Goal: Use online tool/utility: Utilize a website feature to perform a specific function

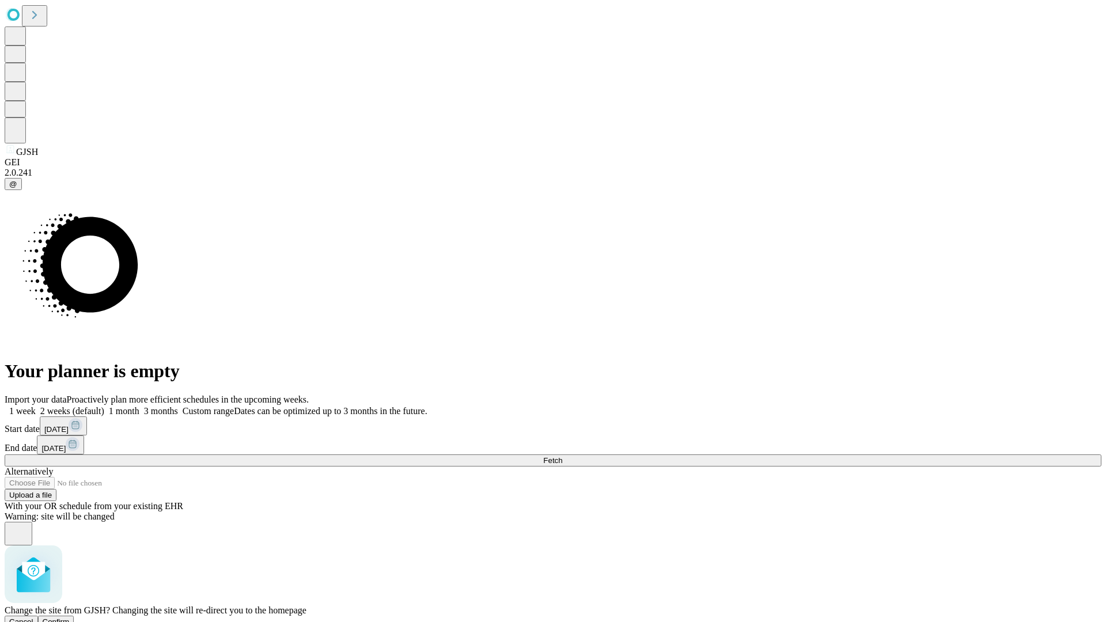
click at [70, 617] on span "Confirm" at bounding box center [56, 621] width 27 height 9
click at [36, 406] on label "1 week" at bounding box center [20, 411] width 31 height 10
click at [562, 456] on span "Fetch" at bounding box center [552, 460] width 19 height 9
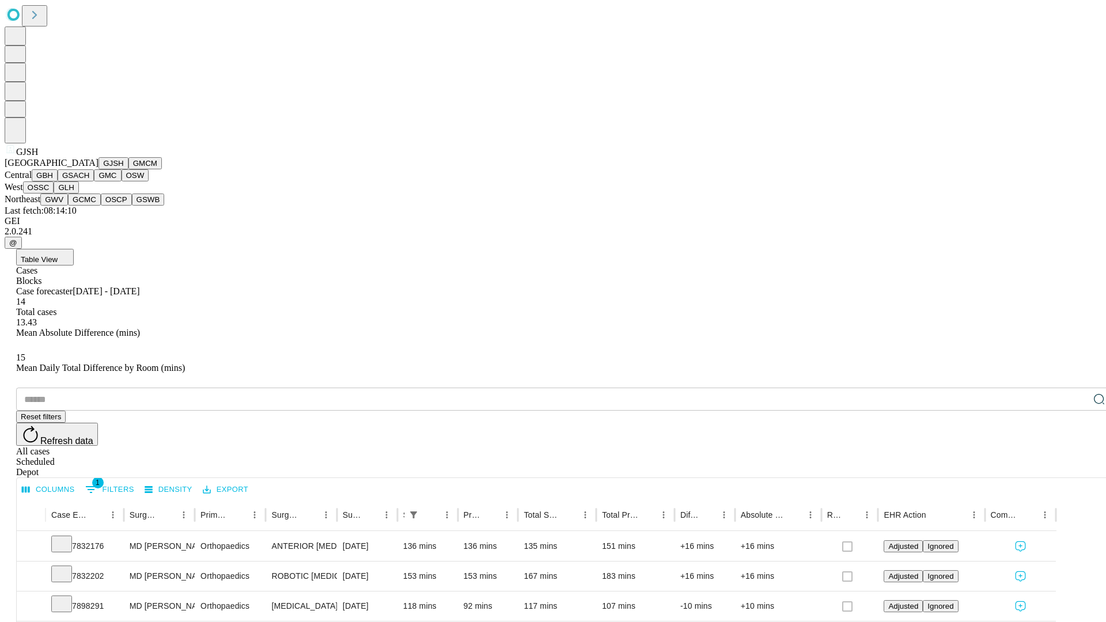
click at [128, 169] on button "GMCM" at bounding box center [144, 163] width 33 height 12
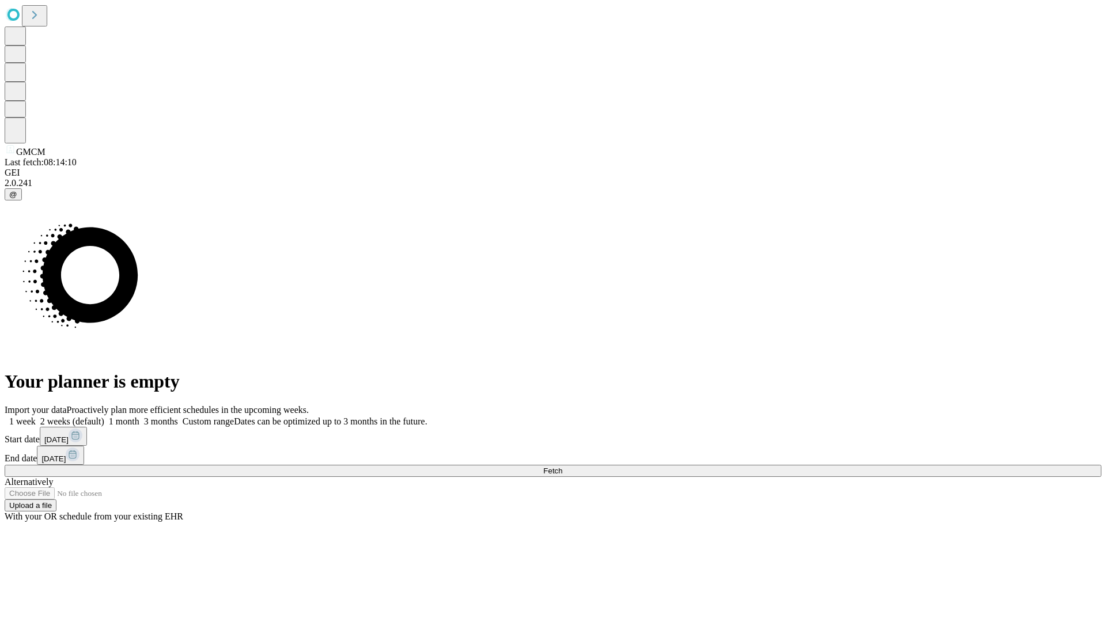
click at [36, 416] on label "1 week" at bounding box center [20, 421] width 31 height 10
click at [562, 467] on span "Fetch" at bounding box center [552, 471] width 19 height 9
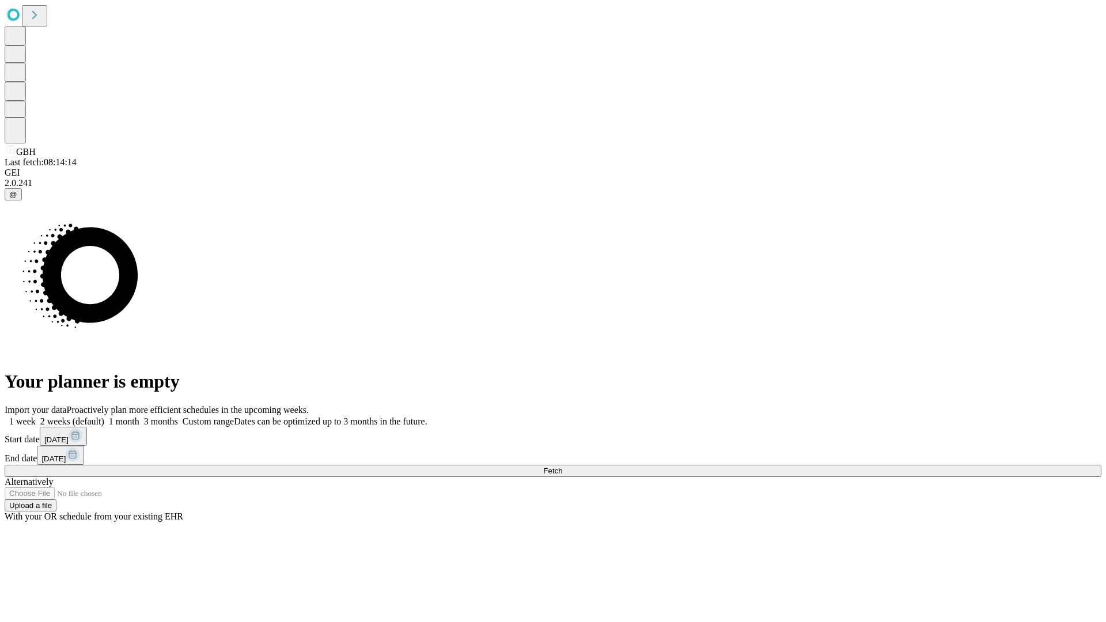
click at [36, 416] on label "1 week" at bounding box center [20, 421] width 31 height 10
click at [562, 467] on span "Fetch" at bounding box center [552, 471] width 19 height 9
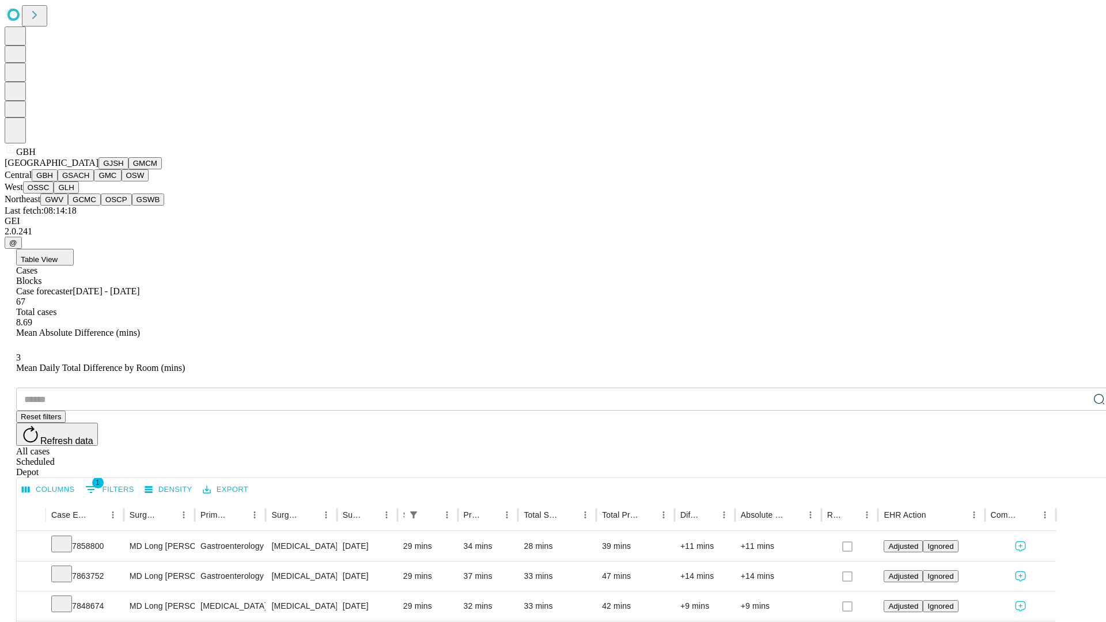
click at [89, 181] on button "GSACH" at bounding box center [76, 175] width 36 height 12
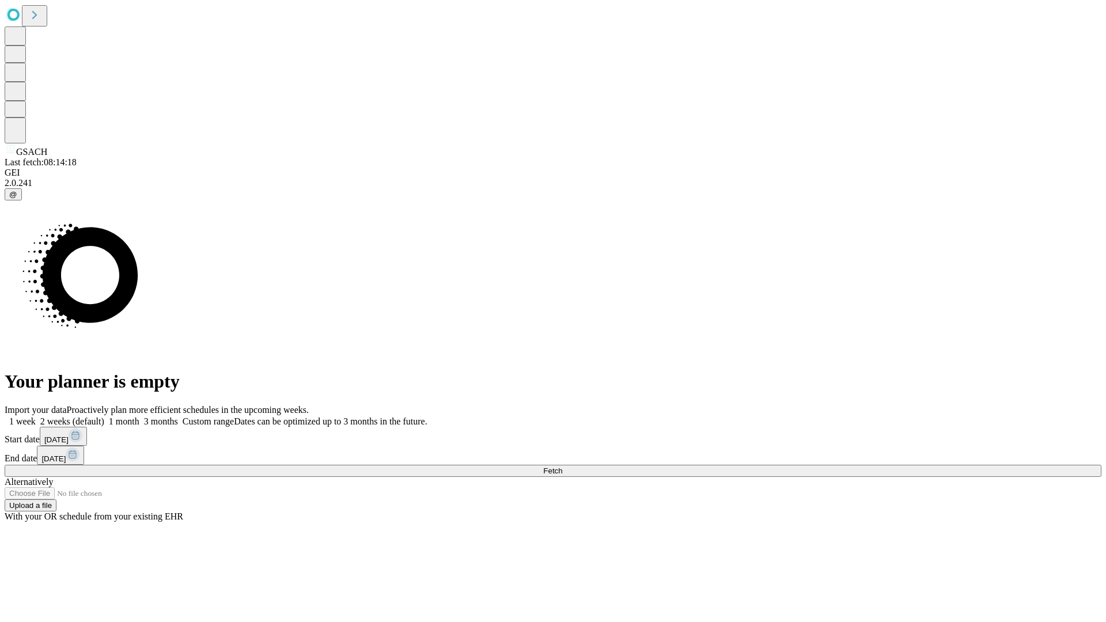
click at [36, 416] on label "1 week" at bounding box center [20, 421] width 31 height 10
click at [562, 467] on span "Fetch" at bounding box center [552, 471] width 19 height 9
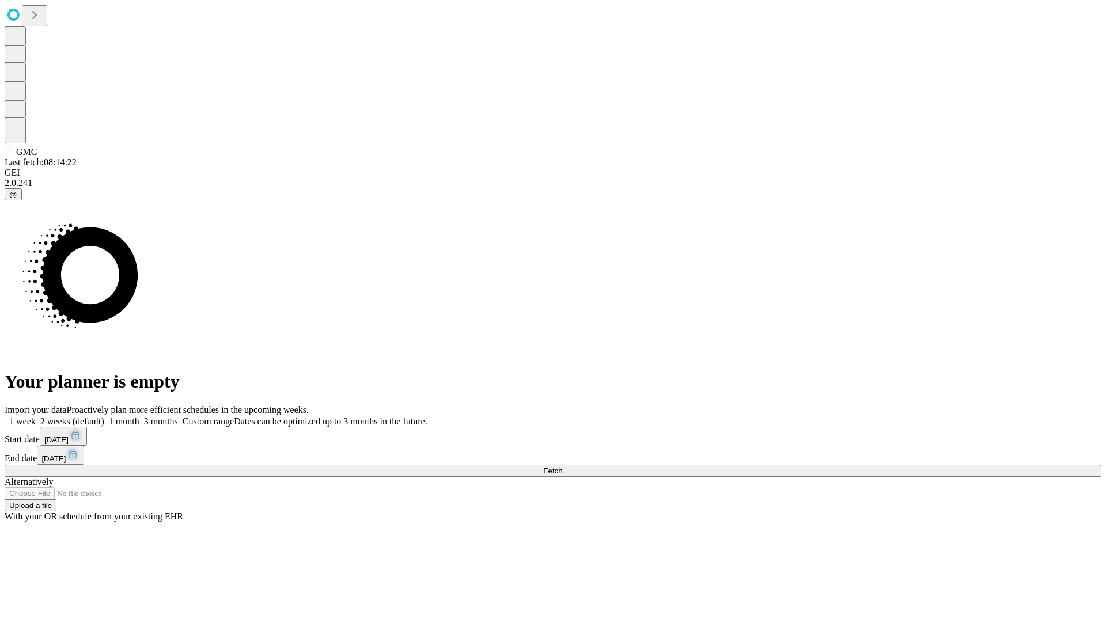
click at [36, 416] on label "1 week" at bounding box center [20, 421] width 31 height 10
click at [562, 467] on span "Fetch" at bounding box center [552, 471] width 19 height 9
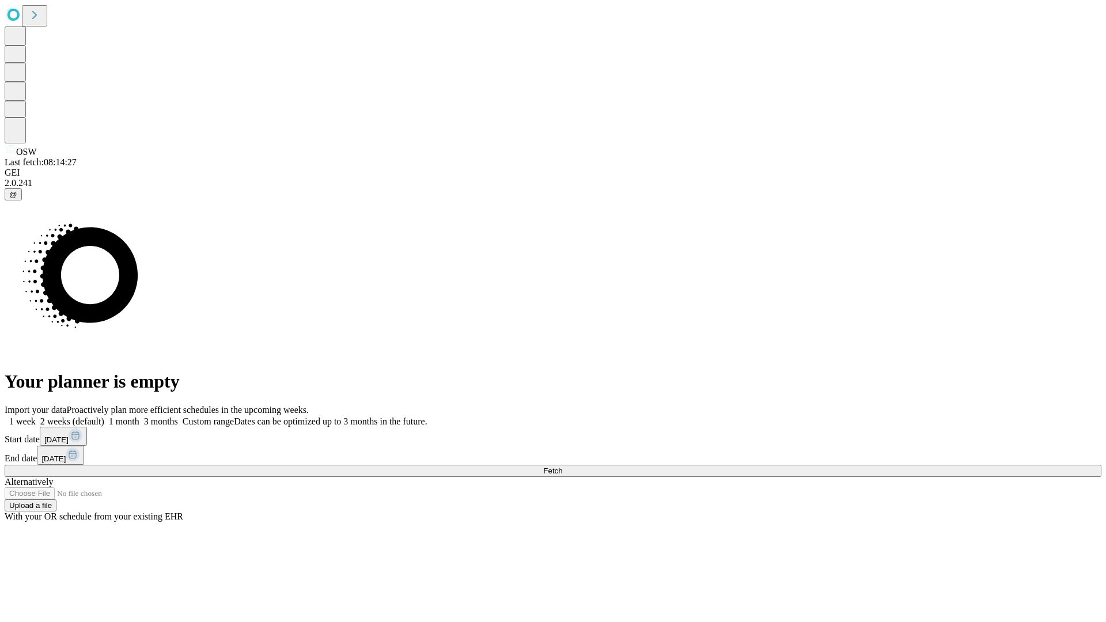
click at [36, 416] on label "1 week" at bounding box center [20, 421] width 31 height 10
click at [562, 467] on span "Fetch" at bounding box center [552, 471] width 19 height 9
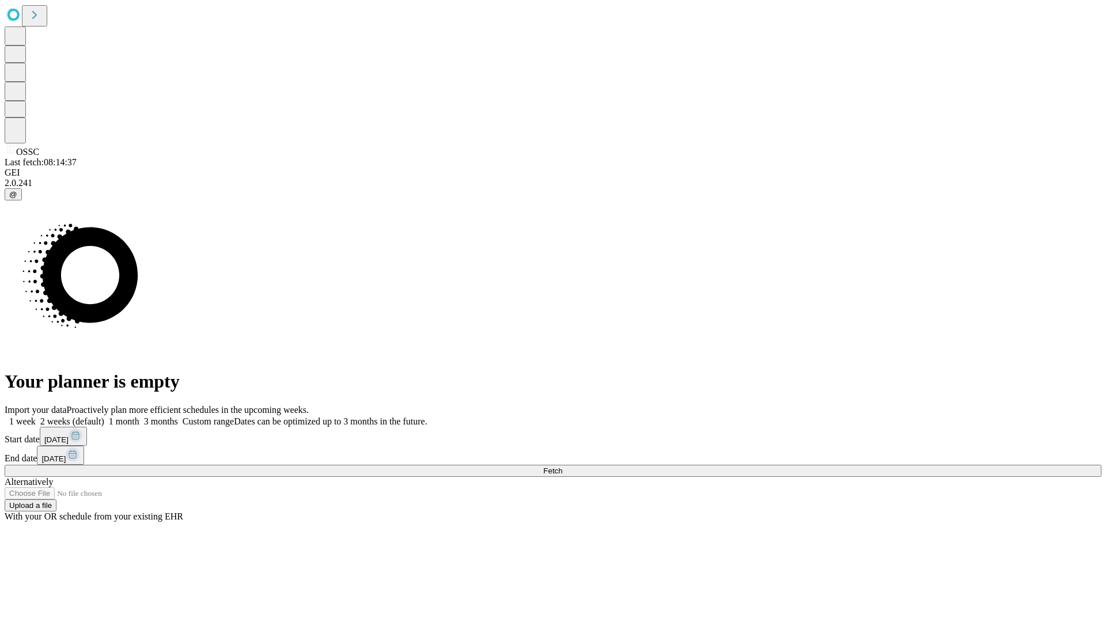
click at [36, 416] on label "1 week" at bounding box center [20, 421] width 31 height 10
click at [562, 467] on span "Fetch" at bounding box center [552, 471] width 19 height 9
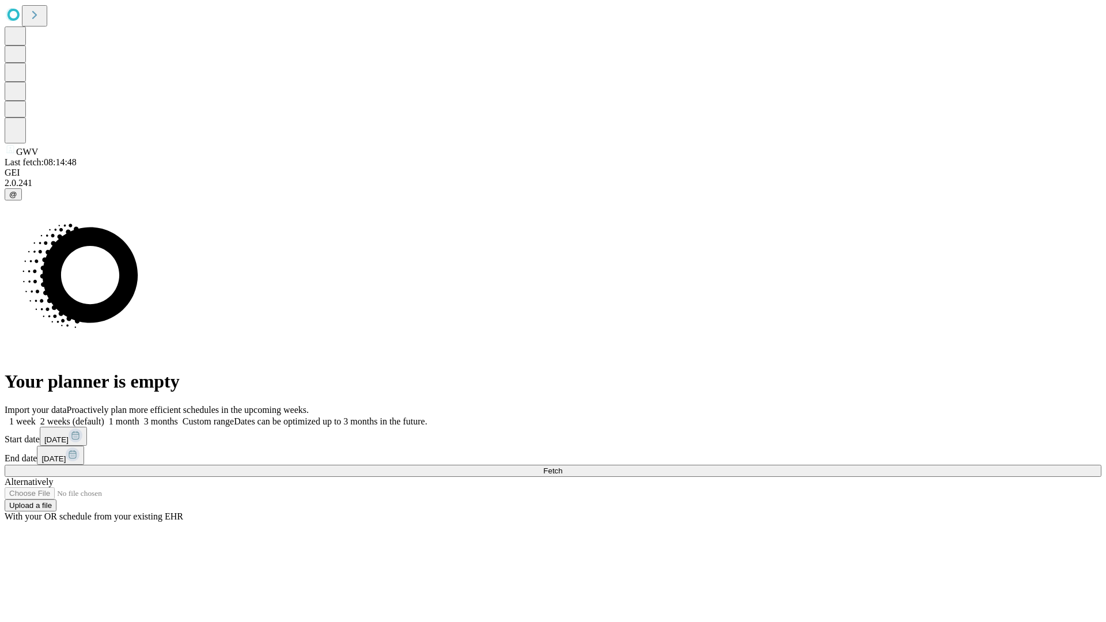
click at [36, 416] on label "1 week" at bounding box center [20, 421] width 31 height 10
click at [562, 467] on span "Fetch" at bounding box center [552, 471] width 19 height 9
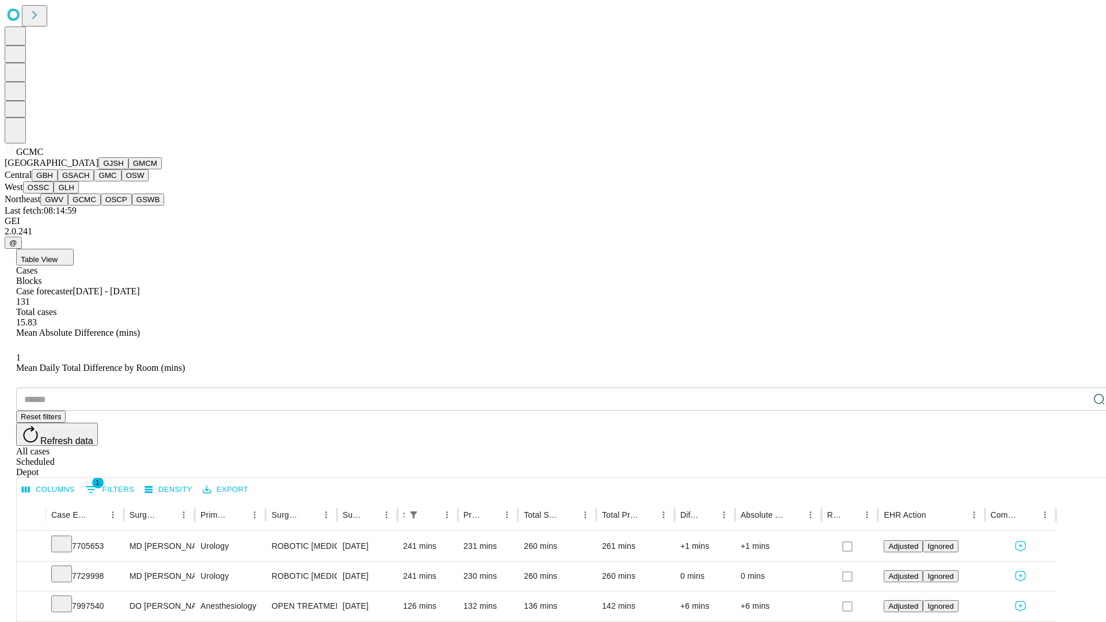
click at [101, 206] on button "OSCP" at bounding box center [116, 200] width 31 height 12
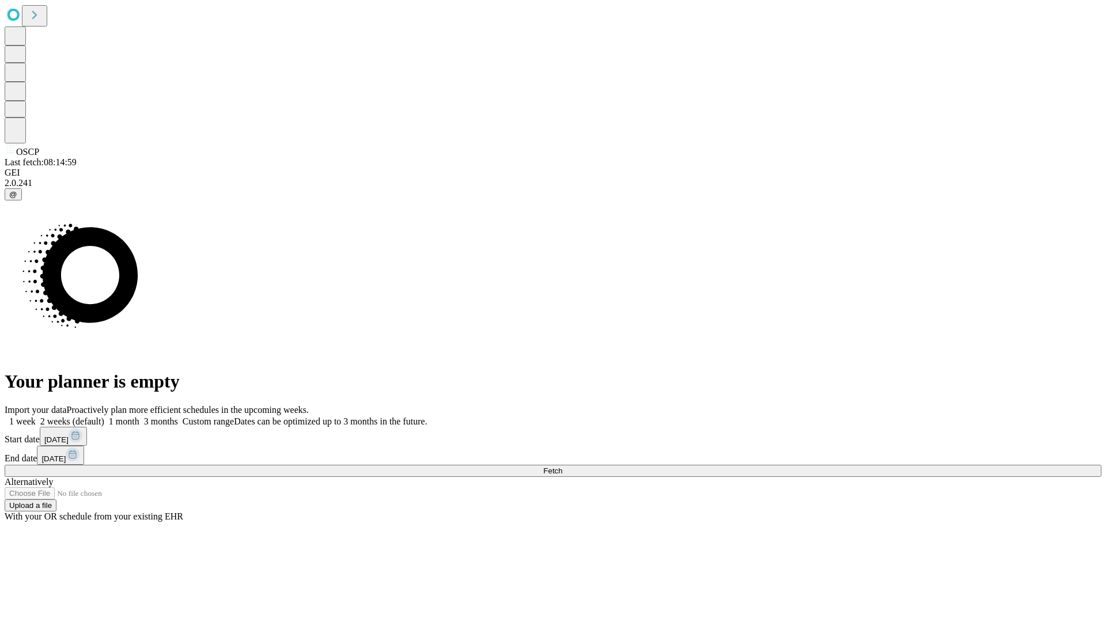
click at [36, 416] on label "1 week" at bounding box center [20, 421] width 31 height 10
click at [562, 467] on span "Fetch" at bounding box center [552, 471] width 19 height 9
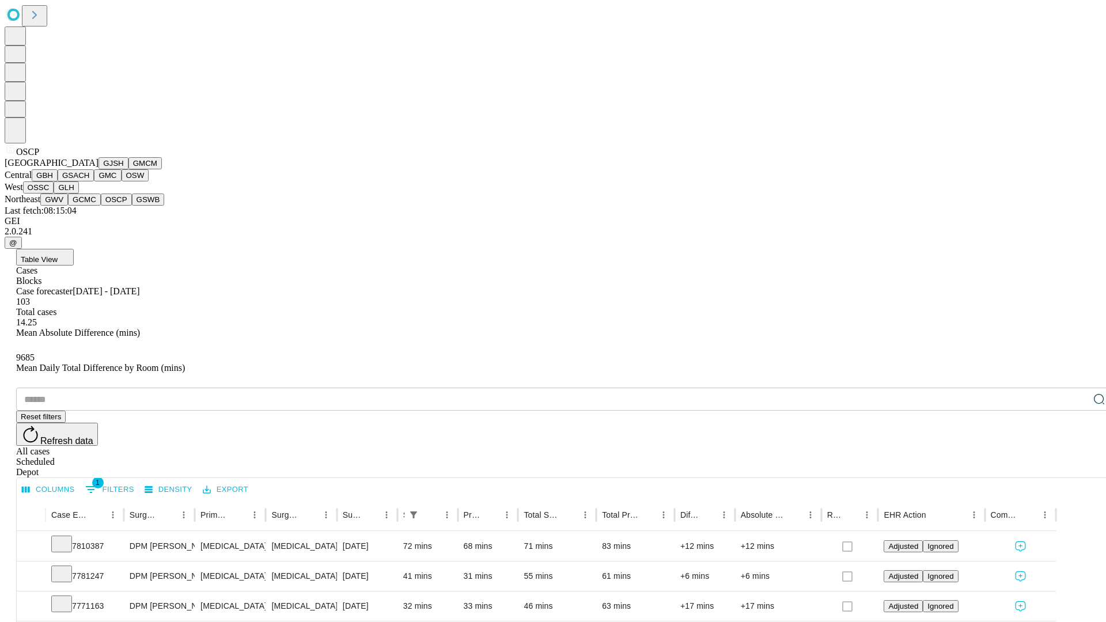
click at [132, 206] on button "GSWB" at bounding box center [148, 200] width 33 height 12
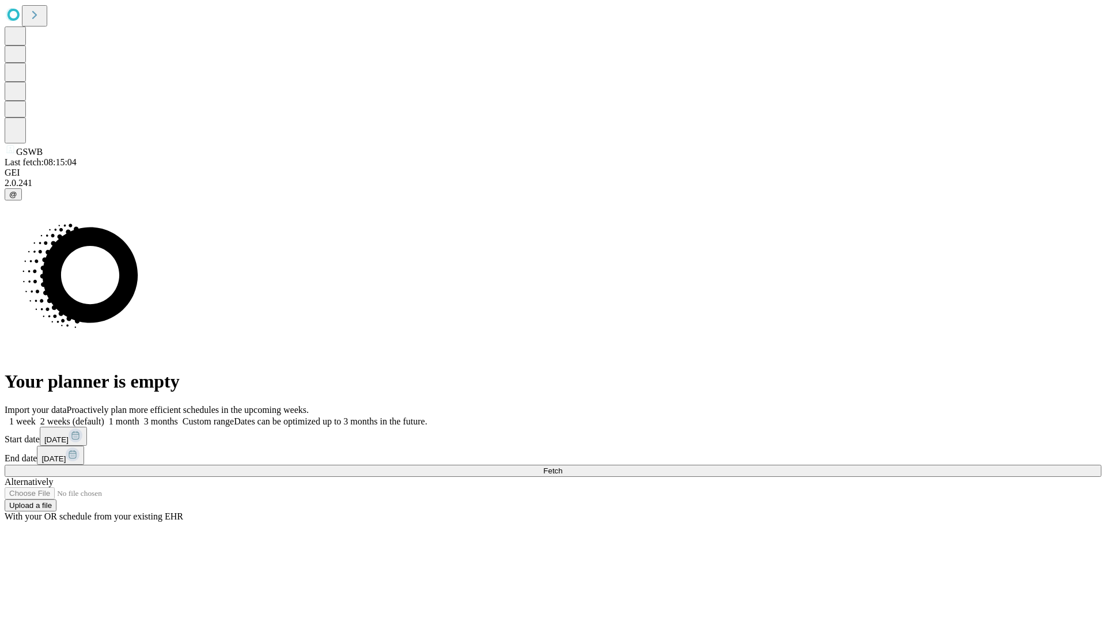
click at [36, 416] on label "1 week" at bounding box center [20, 421] width 31 height 10
click at [562, 467] on span "Fetch" at bounding box center [552, 471] width 19 height 9
